Goal: Browse casually

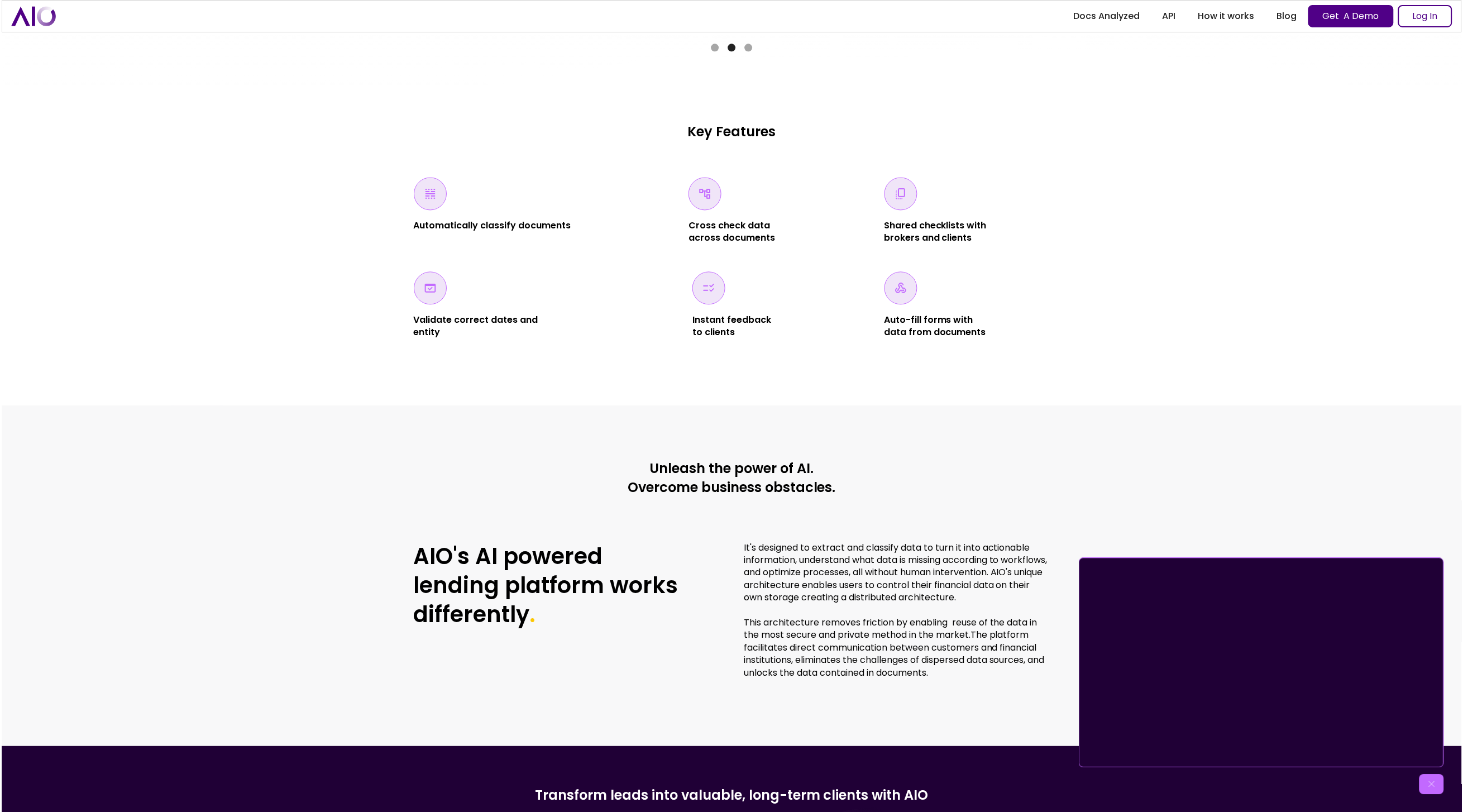
scroll to position [2909, 0]
